Goal: Task Accomplishment & Management: Use online tool/utility

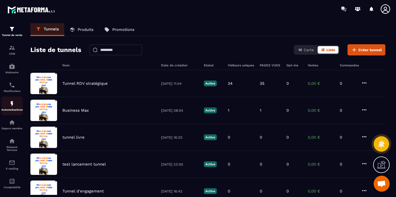
click at [10, 113] on link "Automatisations" at bounding box center [11, 105] width 21 height 19
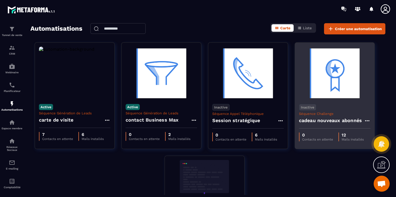
click at [357, 113] on p "Séquence Challenge" at bounding box center [334, 114] width 71 height 4
click at [340, 71] on img at bounding box center [334, 73] width 71 height 53
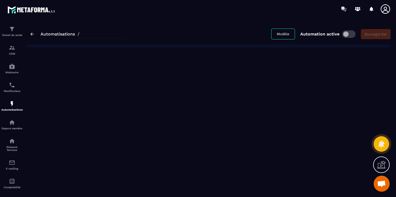
type input "**********"
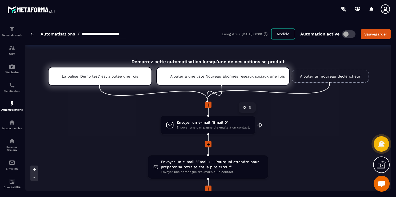
click at [225, 126] on span "Envoyer une campagne d'e-mails à un contact." at bounding box center [212, 127] width 73 height 5
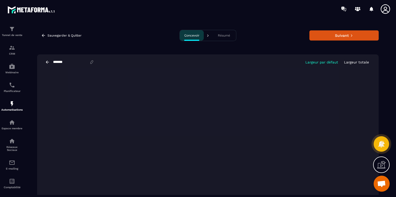
scroll to position [8, 0]
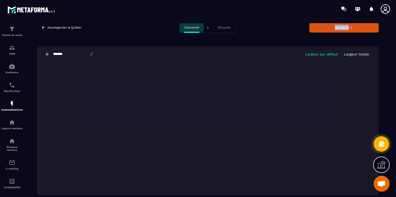
drag, startPoint x: 381, startPoint y: 60, endPoint x: 382, endPoint y: 35, distance: 25.1
click at [382, 35] on div "Sauvegarder & Quitter Concevoir Résumé Suivant ******* Largeur par défaut Large…" at bounding box center [207, 109] width 365 height 172
click at [47, 55] on icon at bounding box center [47, 54] width 5 height 5
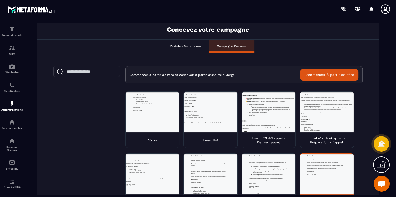
scroll to position [0, 0]
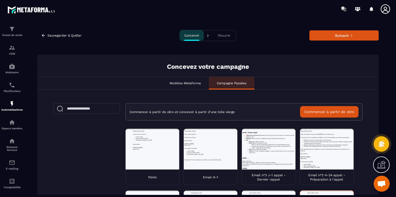
click at [184, 79] on div "Modèles Metaforma" at bounding box center [185, 83] width 47 height 13
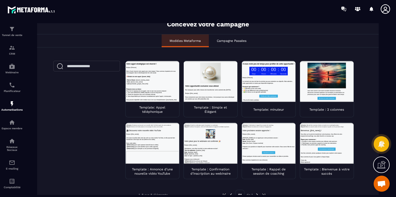
click at [232, 42] on p "Campagne Passées" at bounding box center [232, 41] width 30 height 4
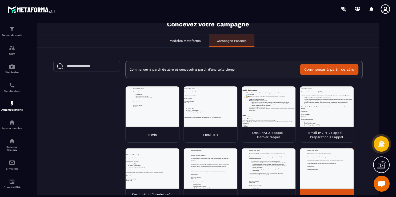
drag, startPoint x: 392, startPoint y: 96, endPoint x: 388, endPoint y: 147, distance: 50.8
click at [388, 147] on section "Tunnel de vente CRM Webinaire Planificateur Automatisations Espace membre Résea…" at bounding box center [198, 109] width 396 height 182
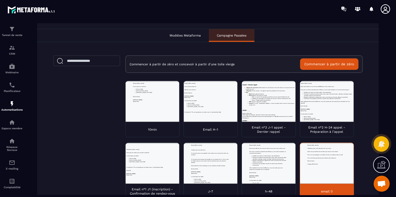
click at [160, 119] on div at bounding box center [153, 101] width 54 height 41
click at [151, 101] on div at bounding box center [153, 101] width 54 height 41
click at [156, 95] on div at bounding box center [153, 101] width 54 height 41
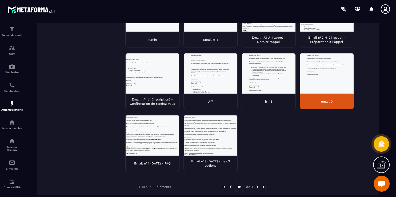
scroll to position [147, 0]
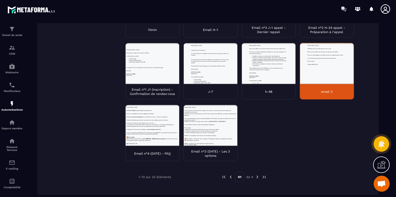
click at [308, 62] on div at bounding box center [327, 63] width 54 height 41
click at [338, 93] on div "email 0" at bounding box center [327, 91] width 54 height 15
click at [301, 155] on div "10min Email H-1 Email n°3 J-1 appel - Dernier rappel Email n°2 H-24 appel - Pré…" at bounding box center [243, 73] width 237 height 185
click at [320, 64] on div at bounding box center [327, 63] width 54 height 41
click at [280, 130] on div "10min Email H-1 Email n°3 J-1 appel - Dernier rappel Email n°2 H-24 appel - Pré…" at bounding box center [243, 73] width 237 height 185
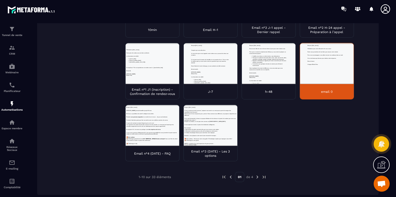
click at [319, 80] on div at bounding box center [327, 63] width 54 height 41
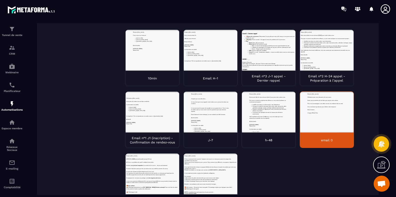
scroll to position [0, 0]
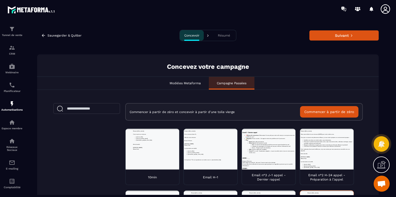
click at [320, 161] on div at bounding box center [327, 149] width 54 height 41
